Goal: Use online tool/utility: Utilize a website feature to perform a specific function

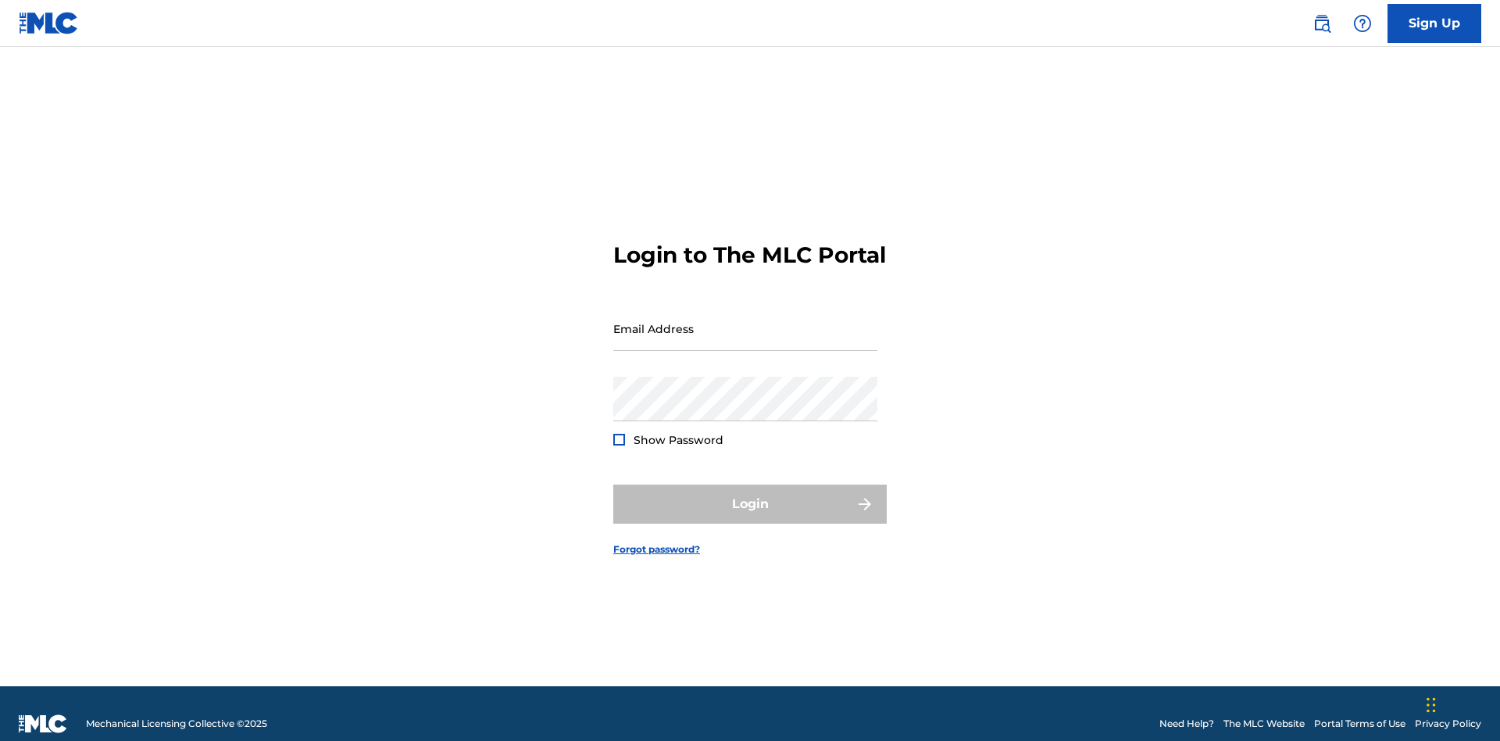
scroll to position [20, 0]
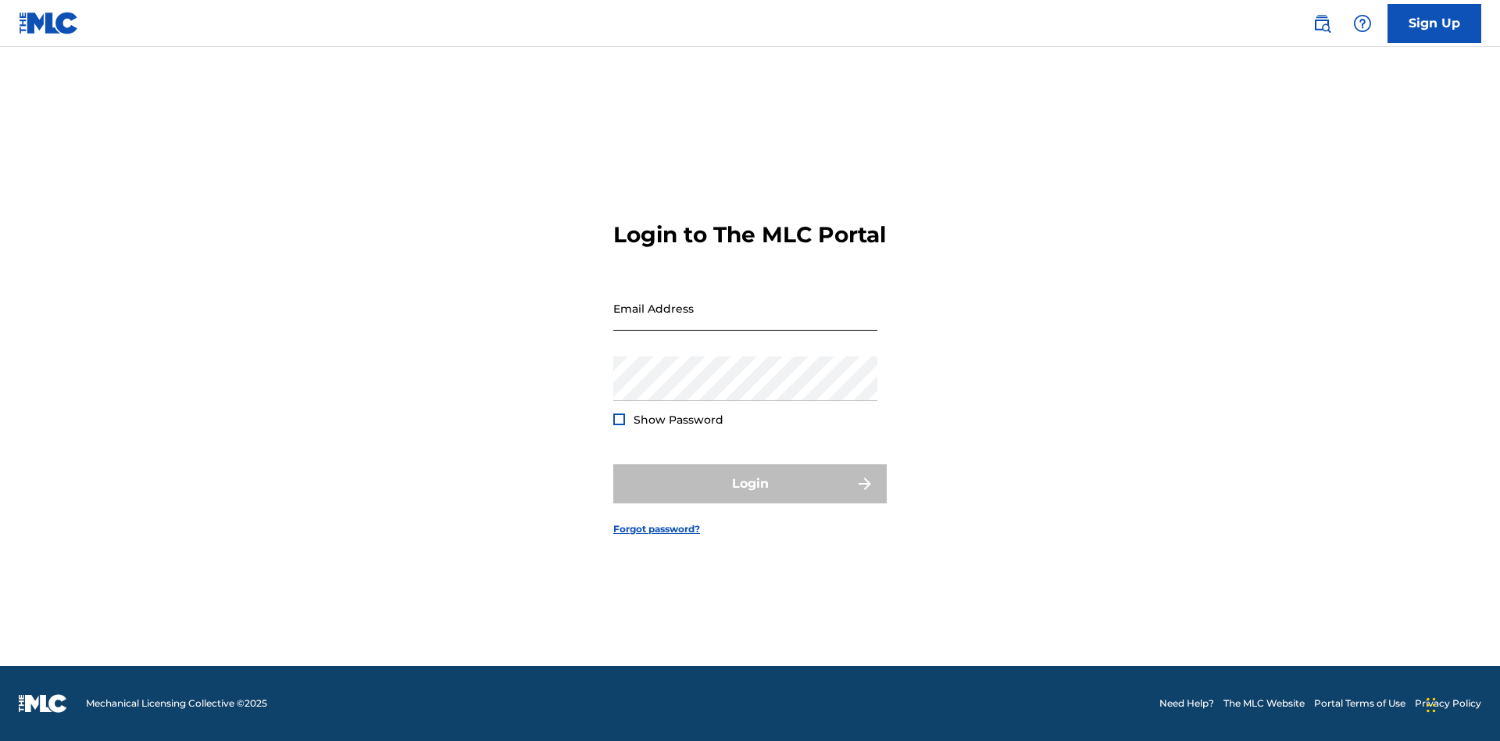
click at [745, 321] on input "Email Address" at bounding box center [745, 308] width 264 height 45
type input "[PERSON_NAME][EMAIL_ADDRESS][DOMAIN_NAME]"
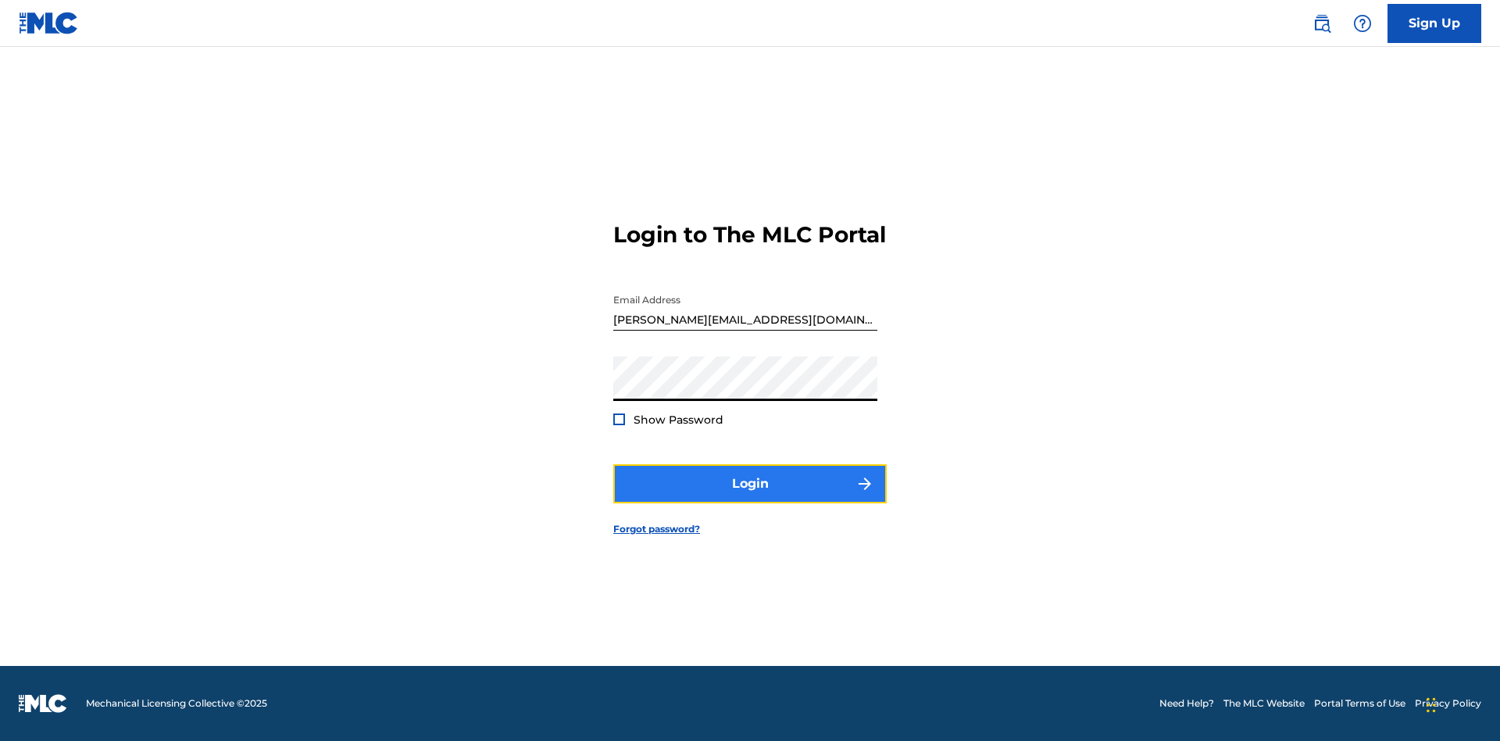
click at [750, 497] on button "Login" at bounding box center [749, 483] width 273 height 39
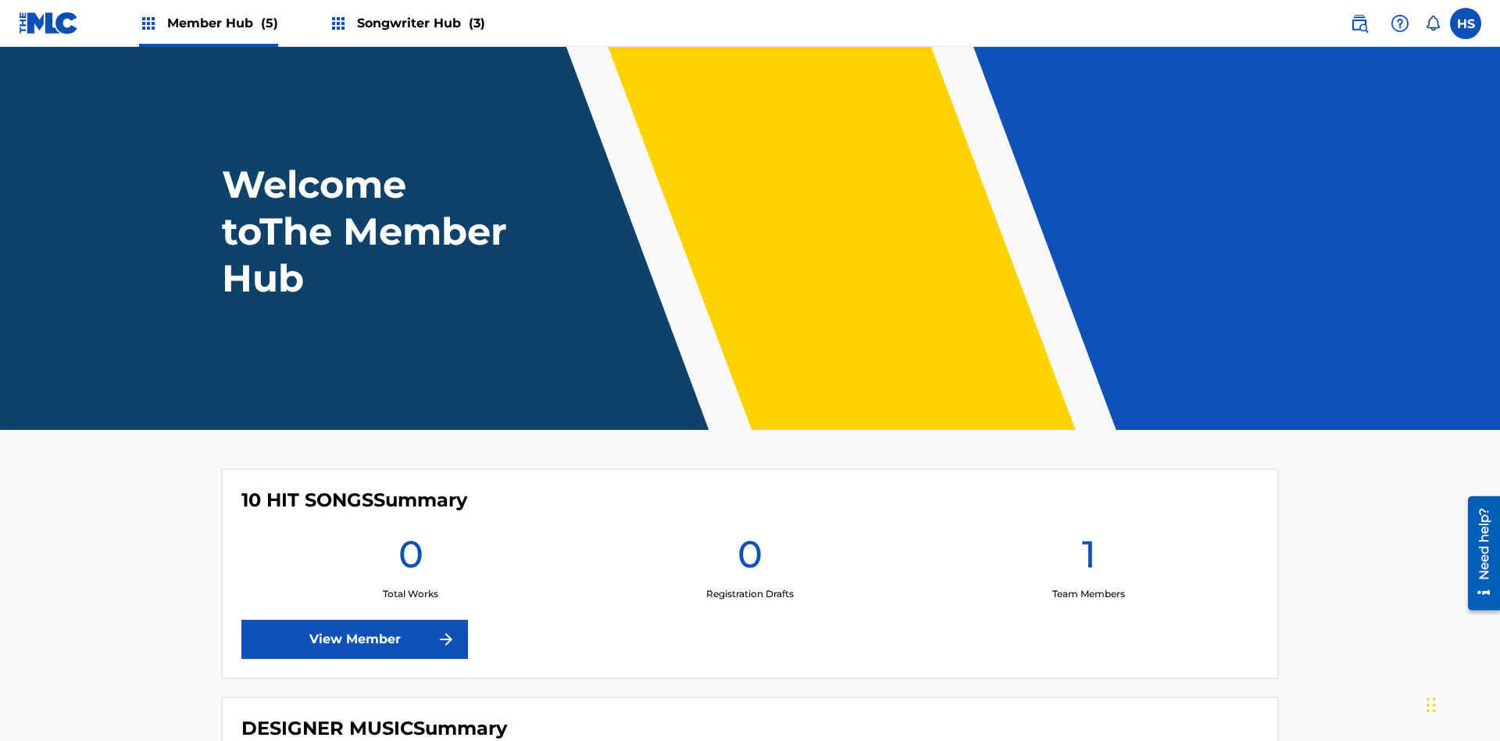
click at [419, 23] on span "Songwriter Hub (3)" at bounding box center [421, 23] width 128 height 18
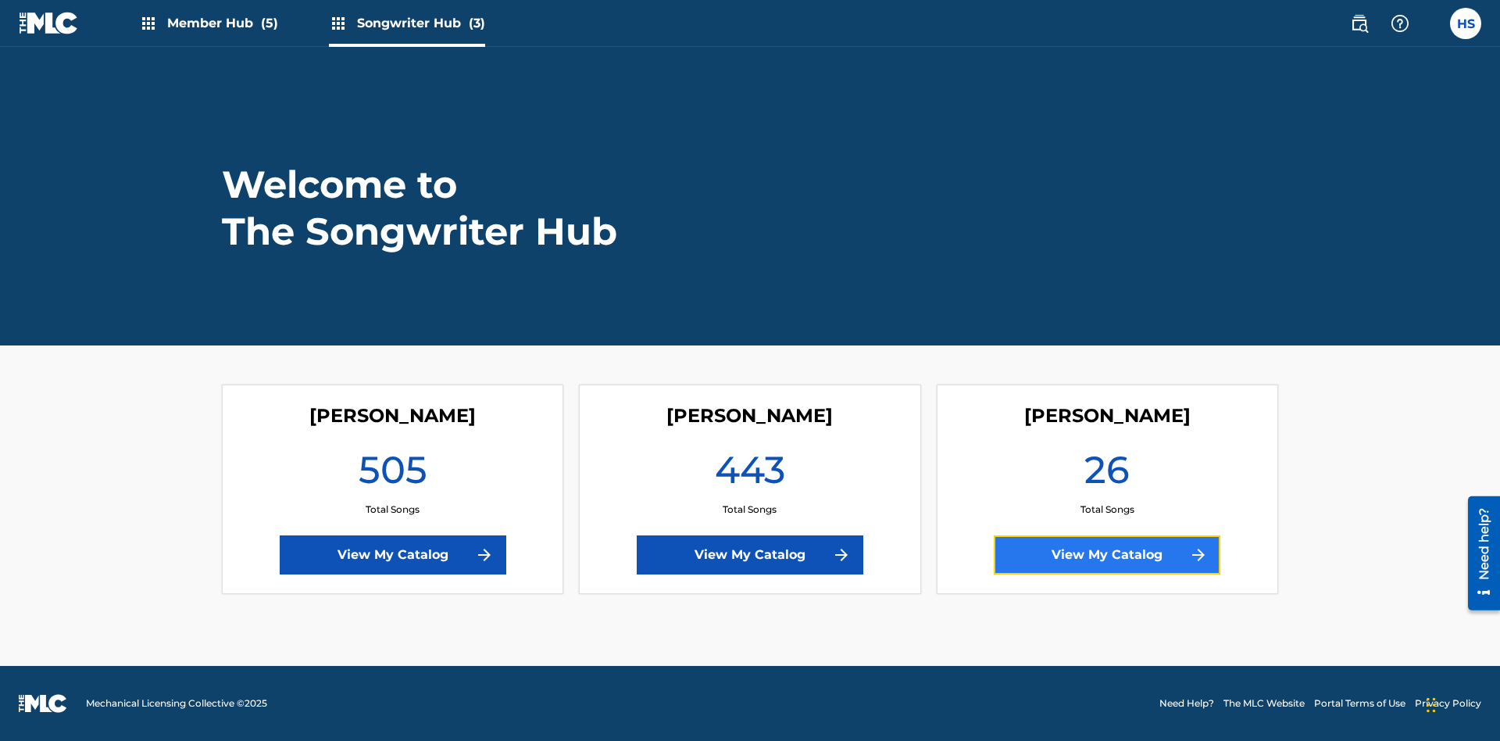
click at [1107, 555] on link "View My Catalog" at bounding box center [1107, 554] width 227 height 39
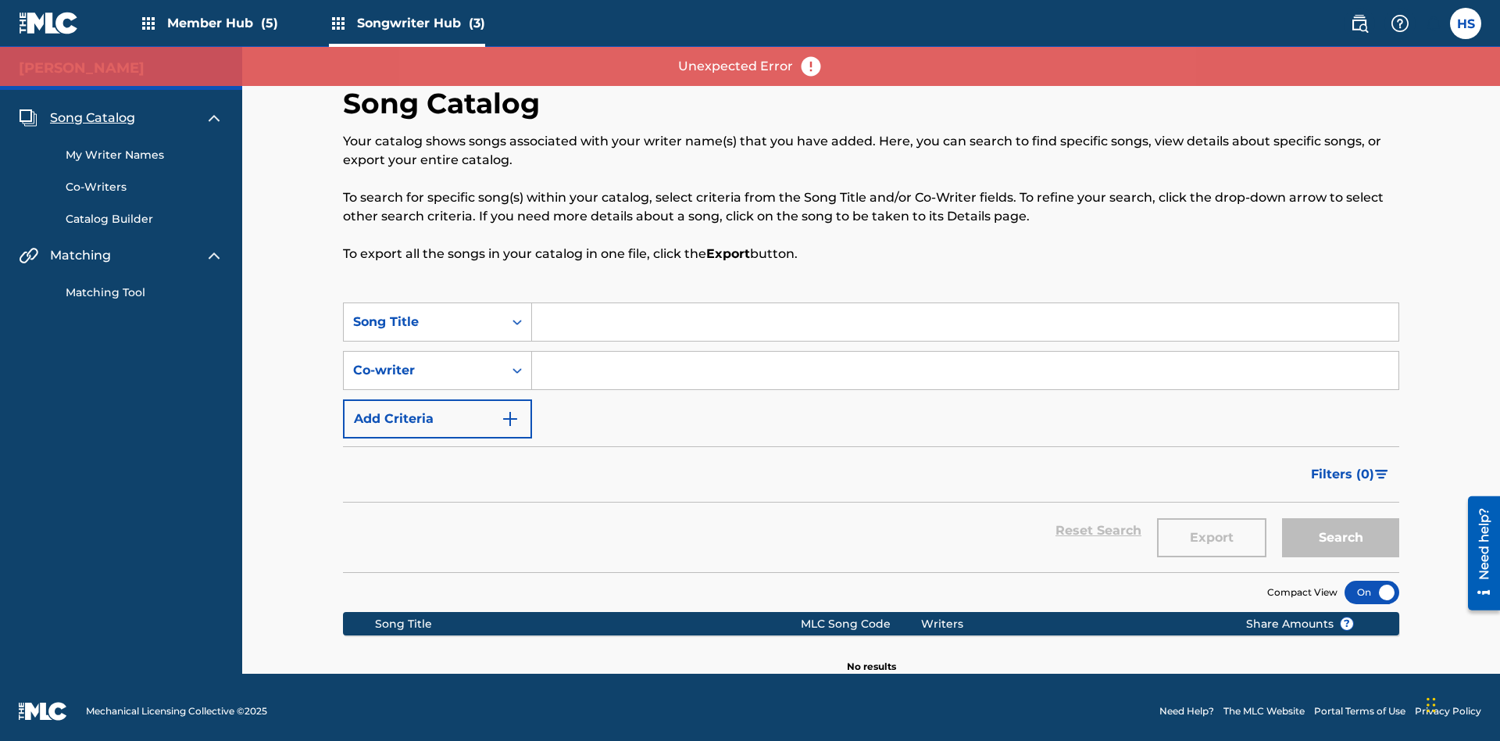
scroll to position [8, 0]
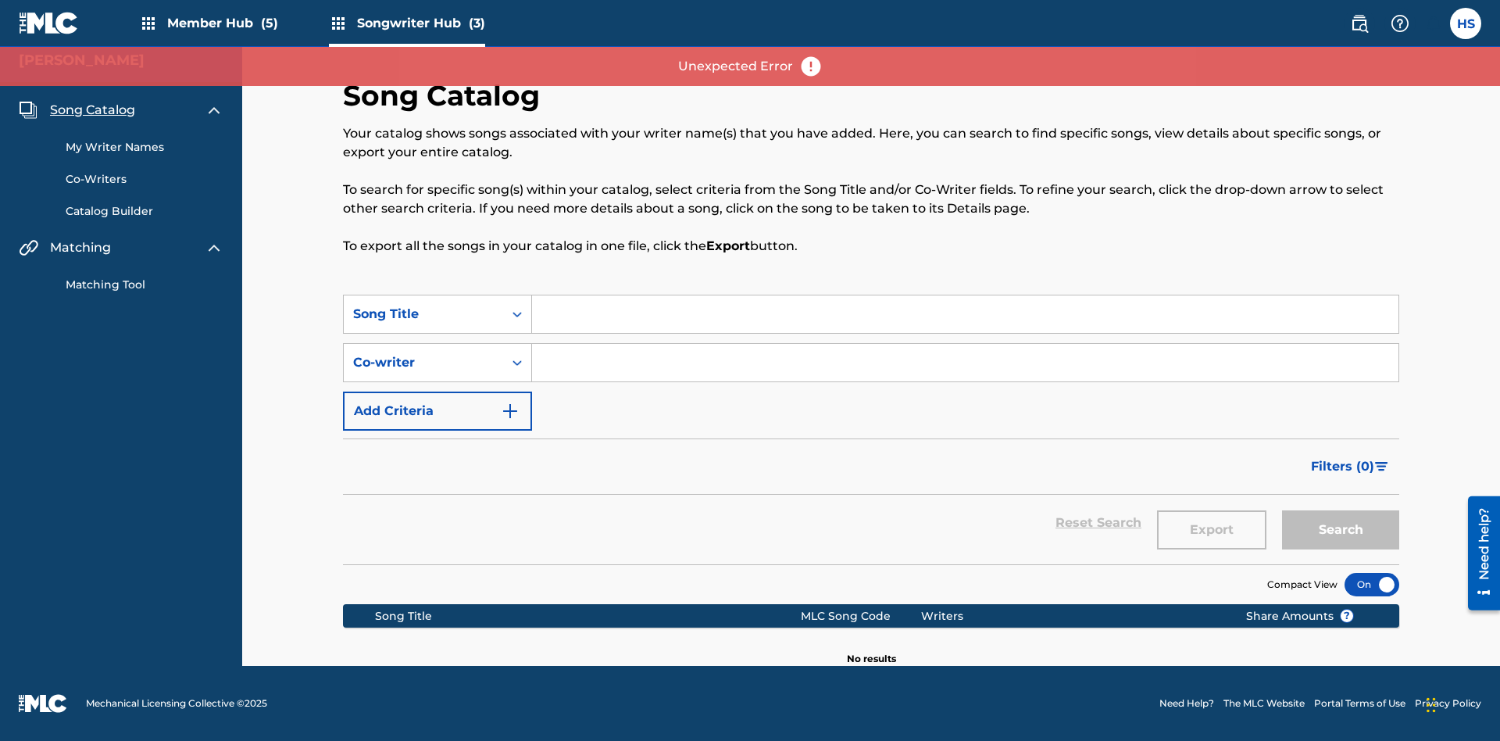
click at [145, 284] on link "Matching Tool" at bounding box center [145, 285] width 158 height 16
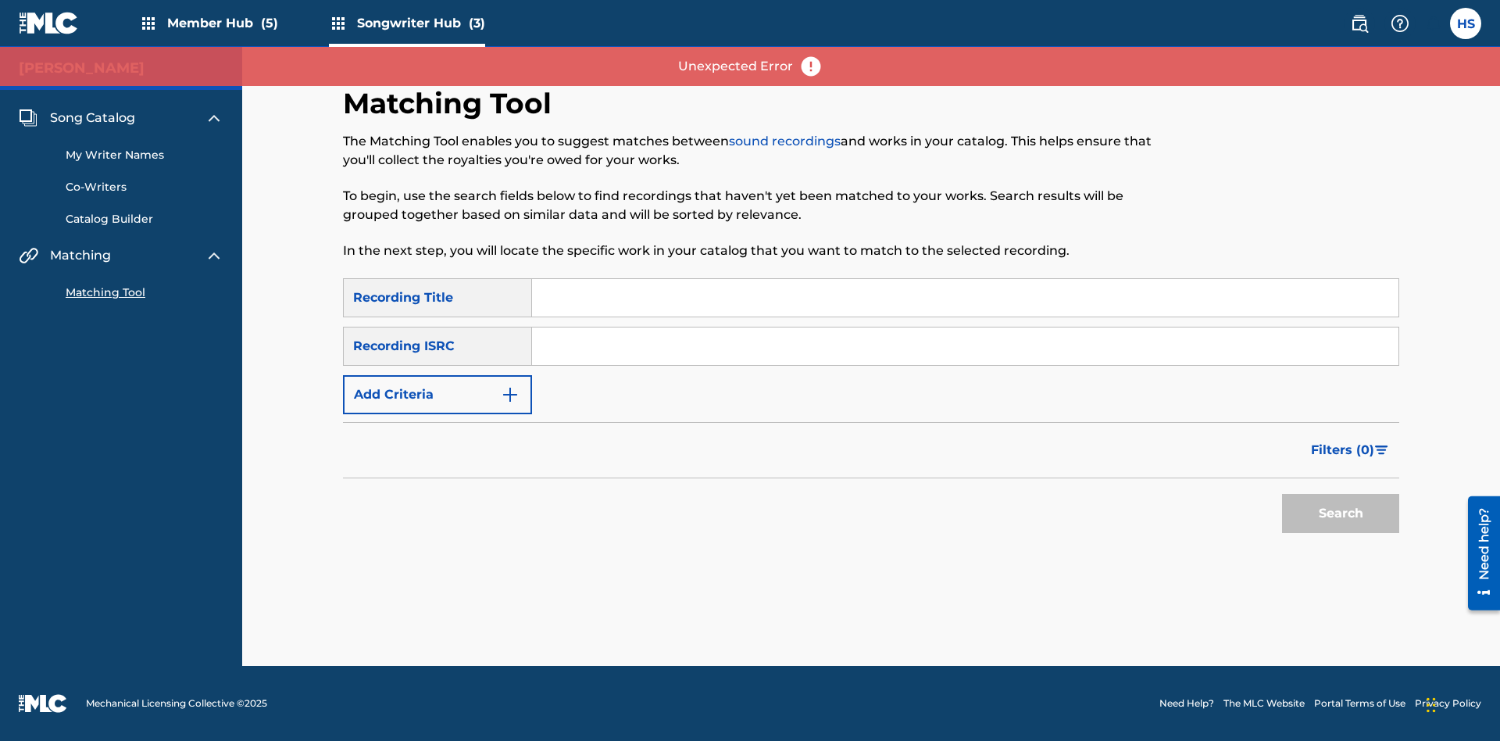
click at [965, 298] on input "Search Form" at bounding box center [965, 298] width 867 height 38
type input "The"
click at [1341, 513] on button "Search" at bounding box center [1340, 513] width 117 height 39
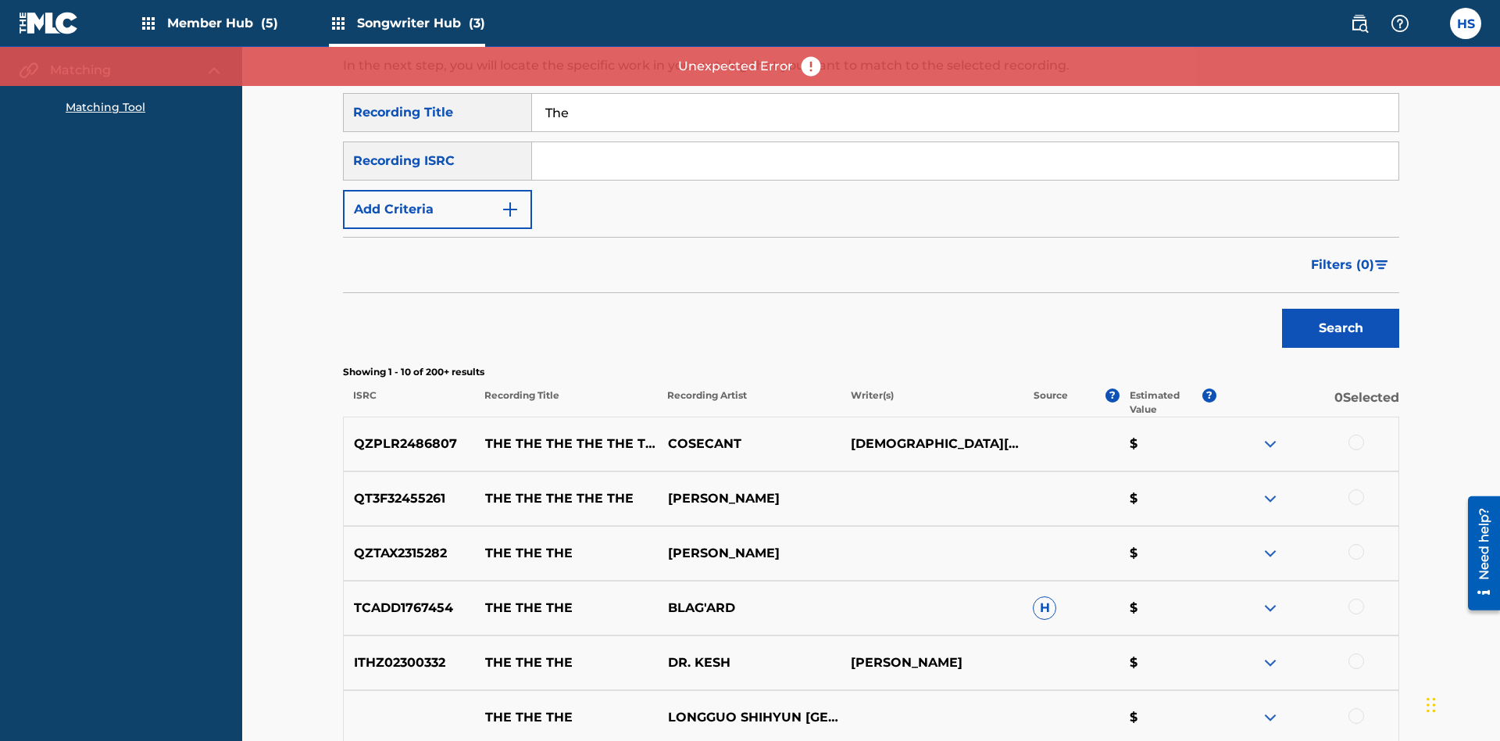
click at [965, 113] on input "The" at bounding box center [965, 113] width 867 height 38
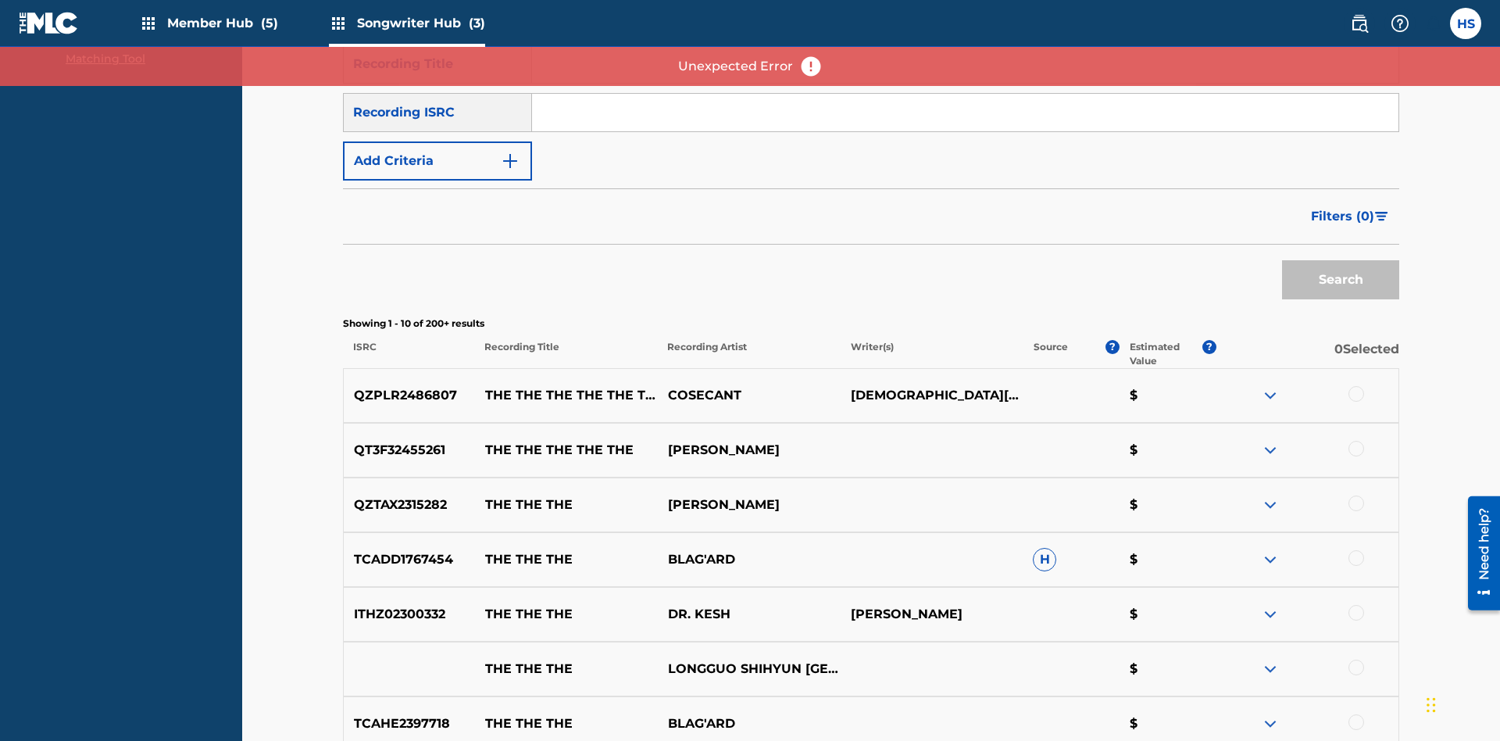
click at [965, 113] on input "Search Form" at bounding box center [965, 113] width 867 height 38
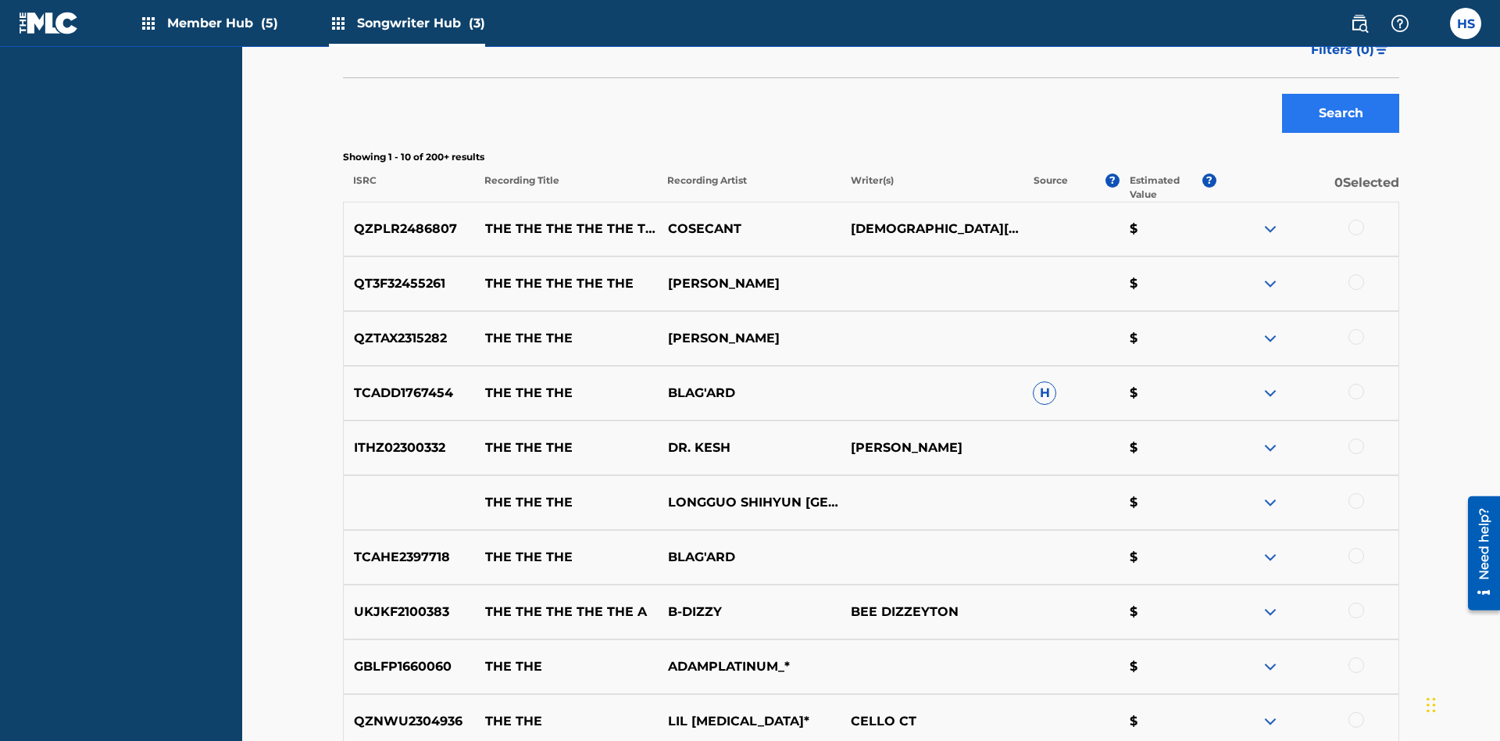
type input "QZPLR2486807"
click at [1341, 113] on button "Search" at bounding box center [1340, 113] width 117 height 39
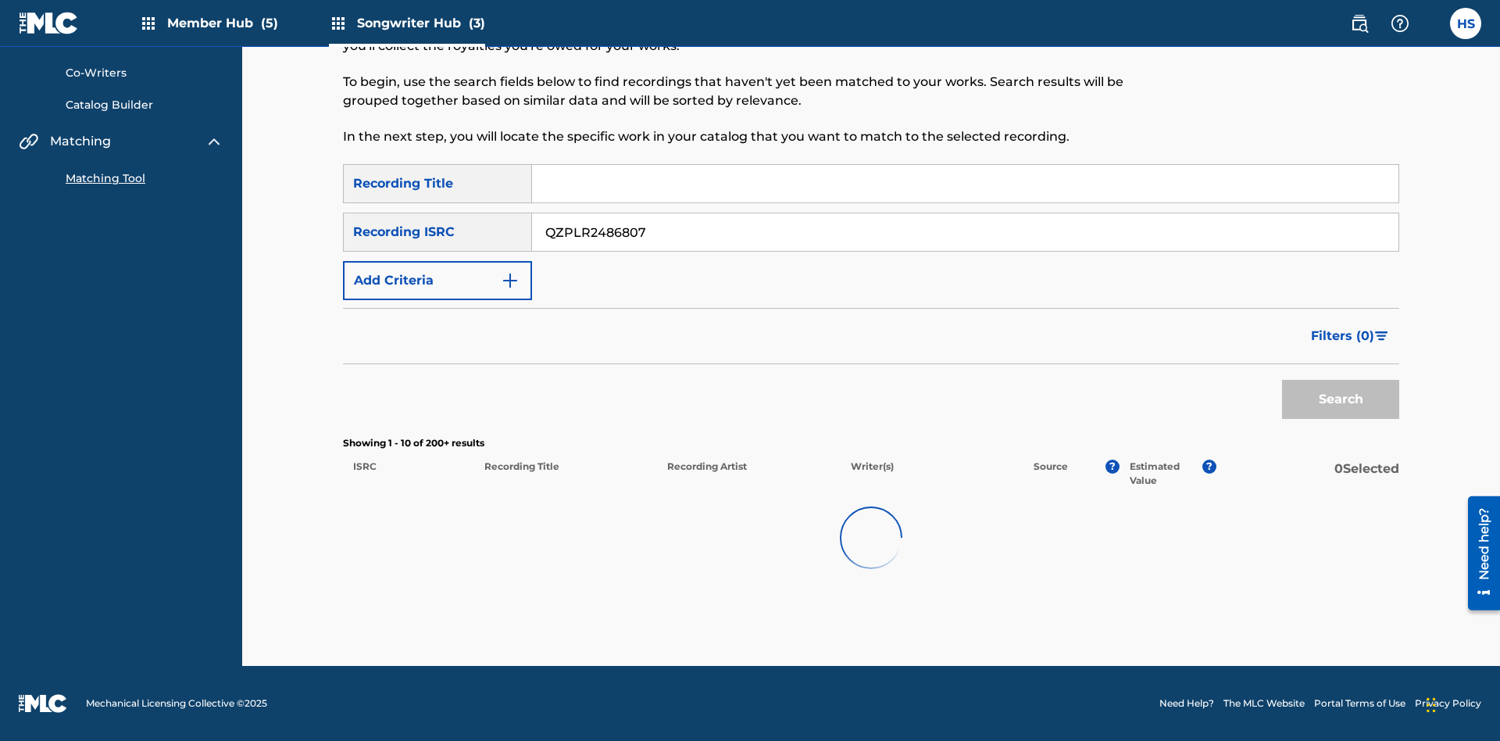
scroll to position [69, 0]
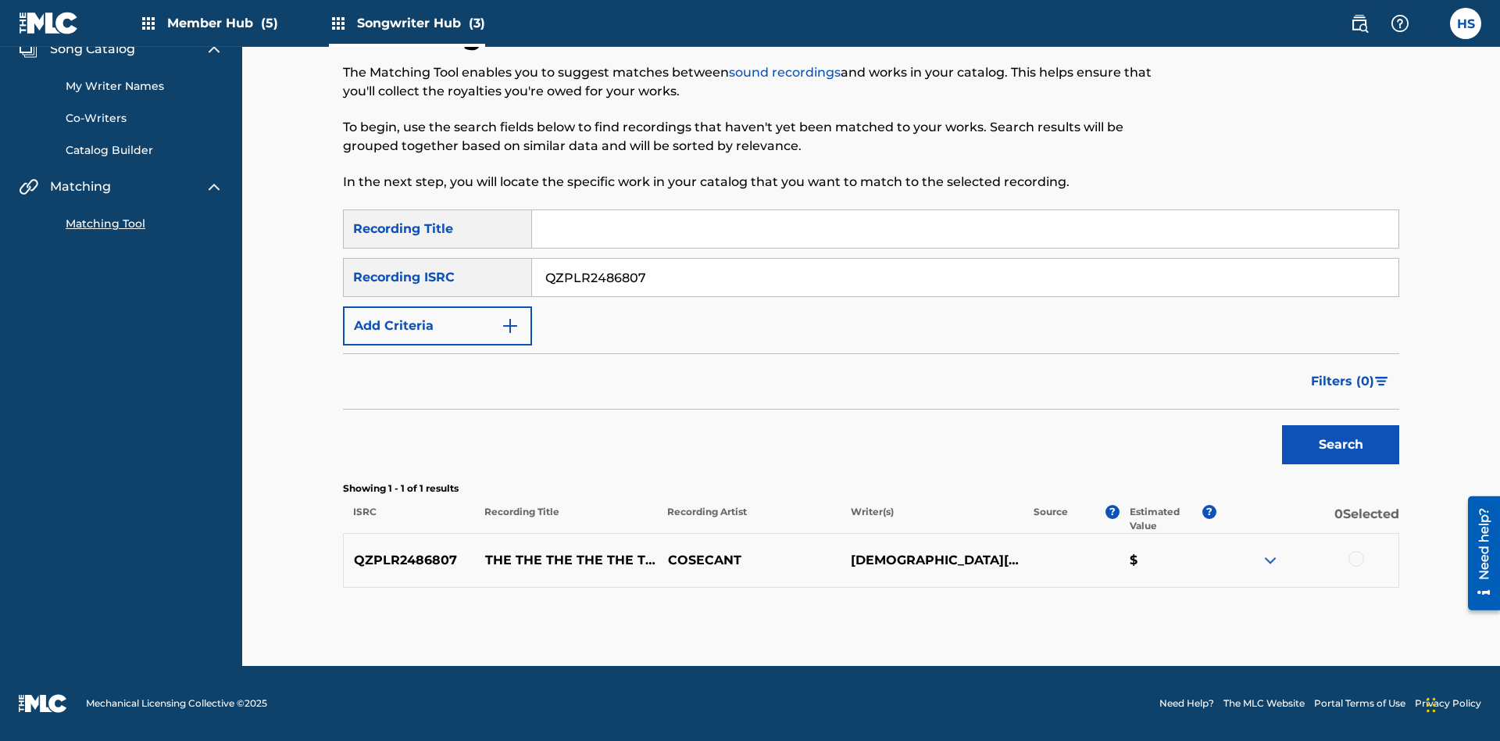
click at [1356, 559] on div at bounding box center [1357, 559] width 16 height 16
click at [1098, 613] on button "Match 1 Group" at bounding box center [1098, 613] width 173 height 39
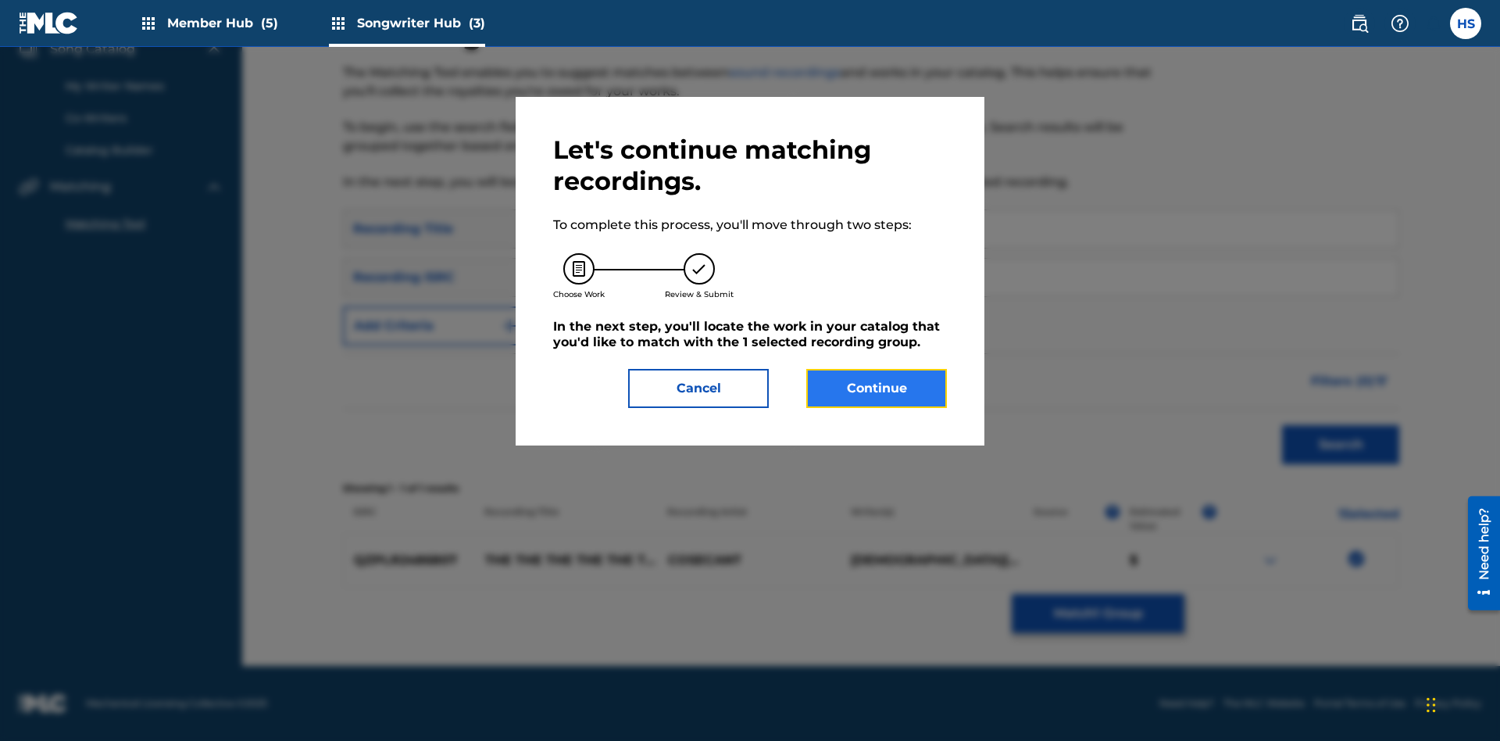
click at [877, 388] on button "Continue" at bounding box center [876, 388] width 141 height 39
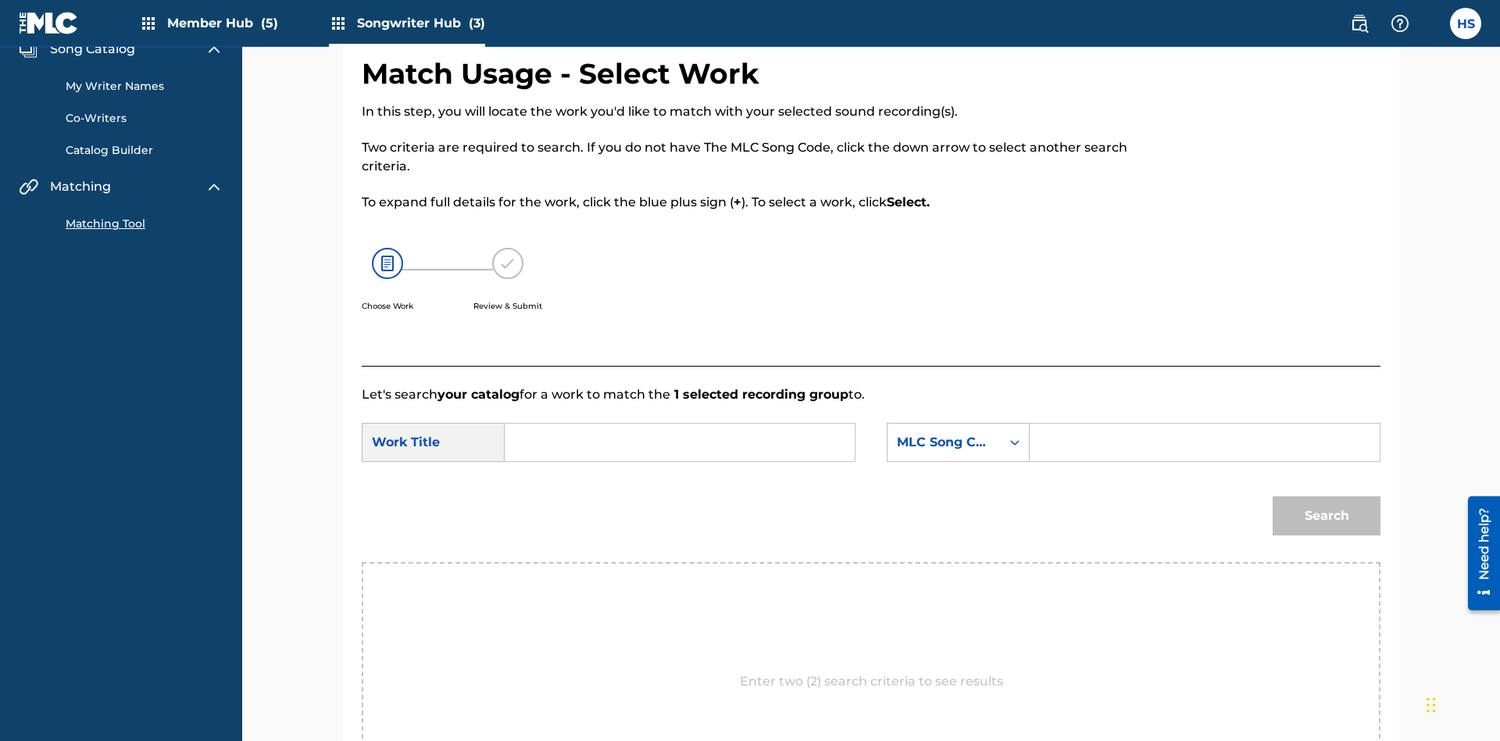
scroll to position [300, 0]
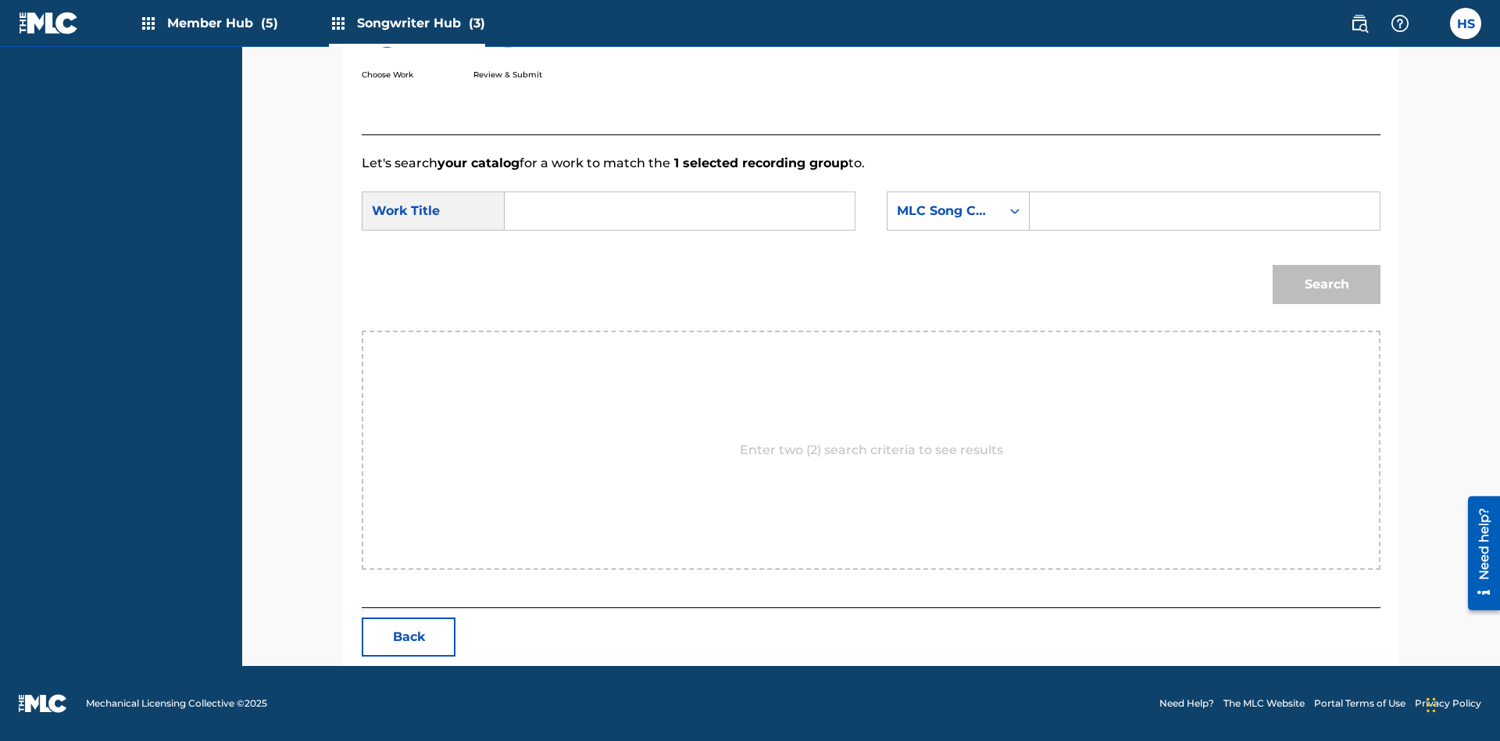
click at [680, 211] on input "Search Form" at bounding box center [679, 211] width 323 height 38
type input "DUST"
click at [1204, 211] on input "Search Form" at bounding box center [1204, 211] width 323 height 38
type input "DB2IBU"
click at [1327, 284] on button "Search" at bounding box center [1327, 284] width 108 height 39
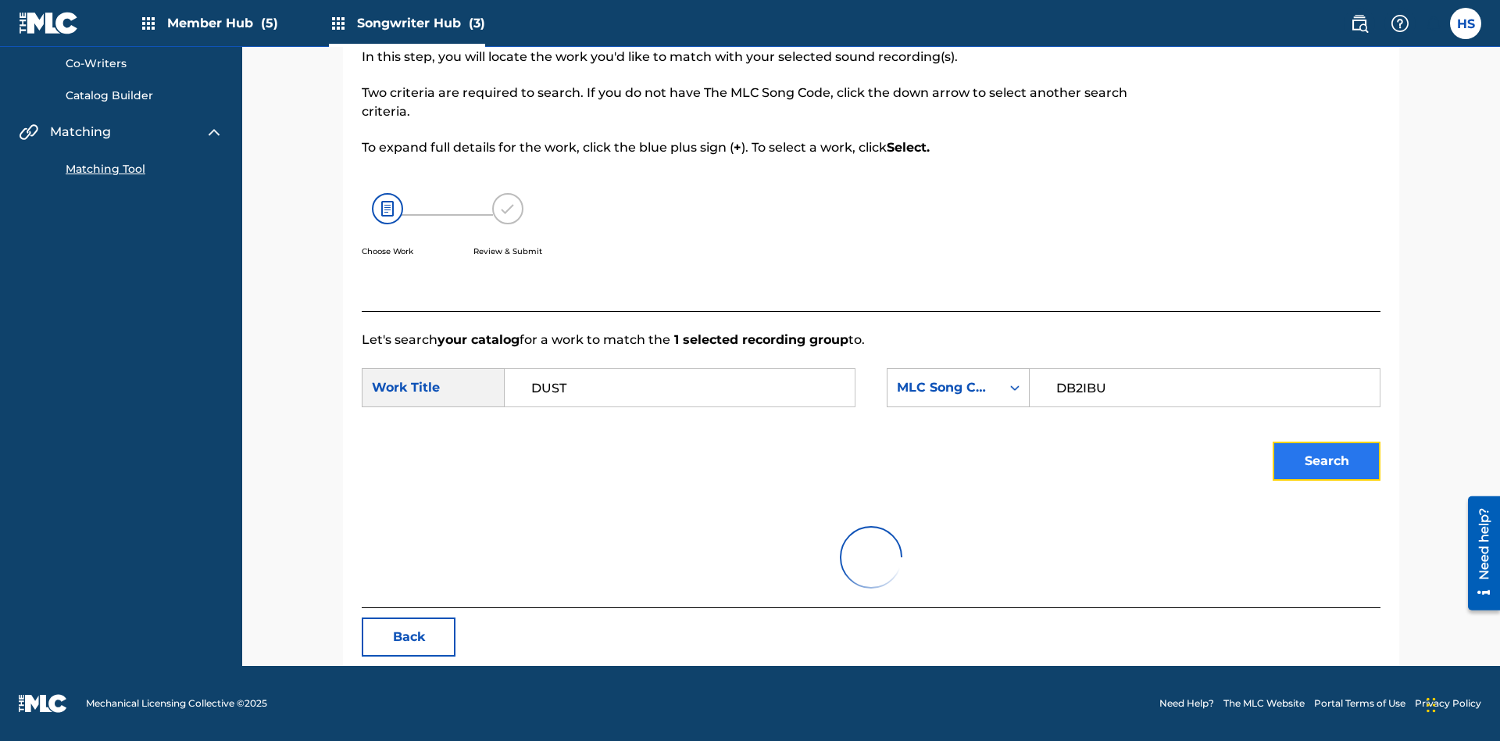
scroll to position [123, 0]
